Goal: Task Accomplishment & Management: Use online tool/utility

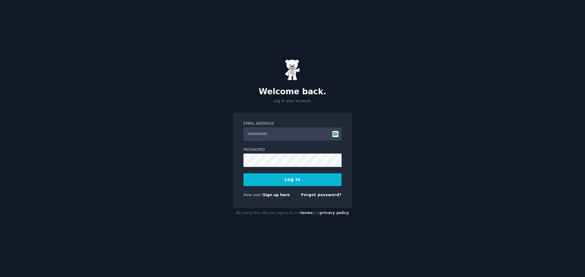
click at [275, 135] on input "Email Address" at bounding box center [292, 134] width 98 height 13
type input "**********"
click at [290, 180] on button "Log In" at bounding box center [292, 180] width 98 height 13
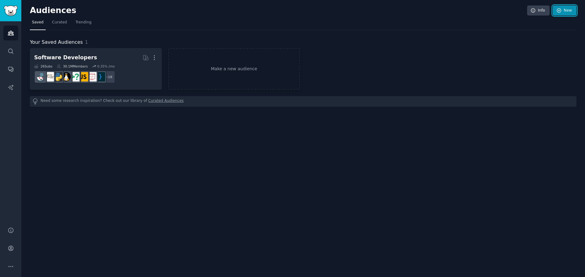
click at [569, 9] on link "New" at bounding box center [564, 10] width 24 height 10
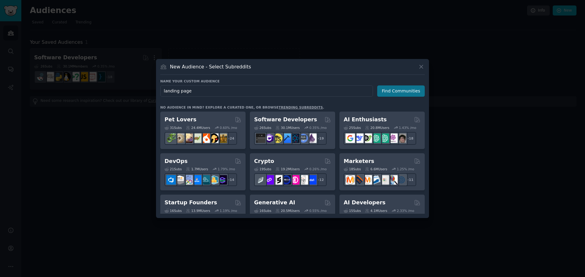
type input "landing page"
click at [392, 91] on button "Find Communities" at bounding box center [401, 91] width 48 height 11
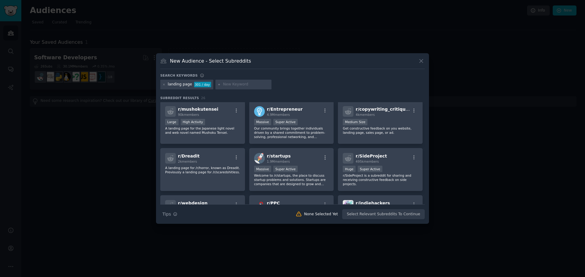
scroll to position [3, 0]
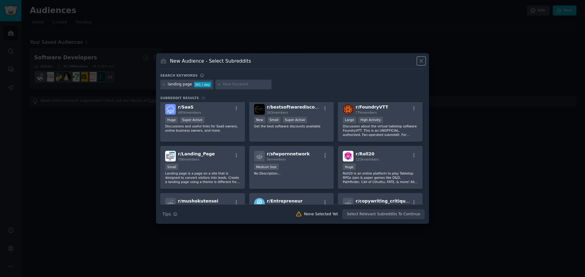
click at [419, 61] on icon at bounding box center [421, 61] width 6 height 6
